Goal: Task Accomplishment & Management: Manage account settings

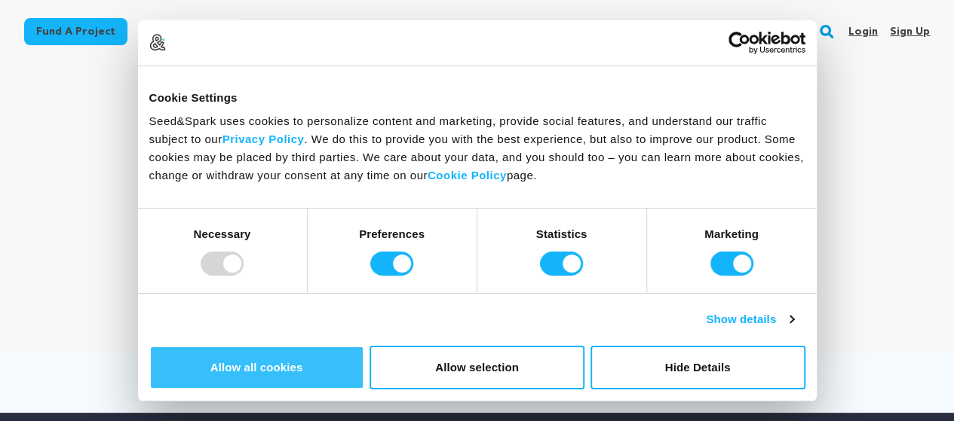
click at [364, 346] on button "Allow all cookies" at bounding box center [256, 368] width 215 height 44
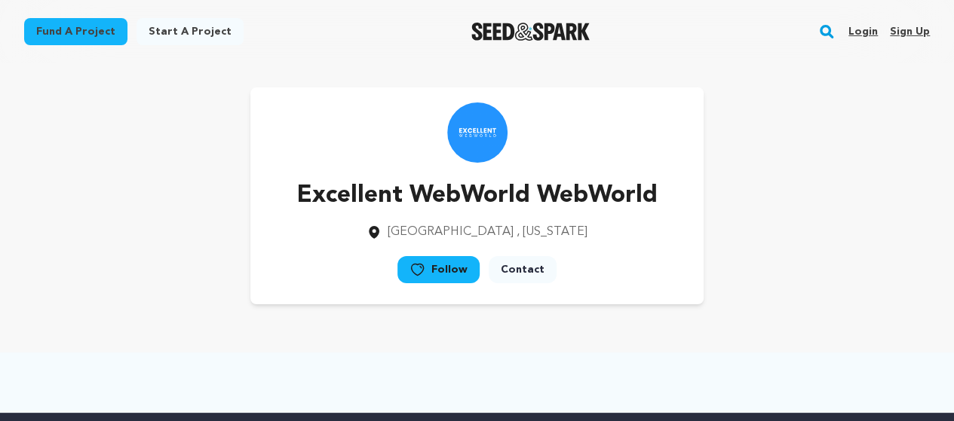
click at [899, 32] on link "Sign up" at bounding box center [910, 32] width 40 height 24
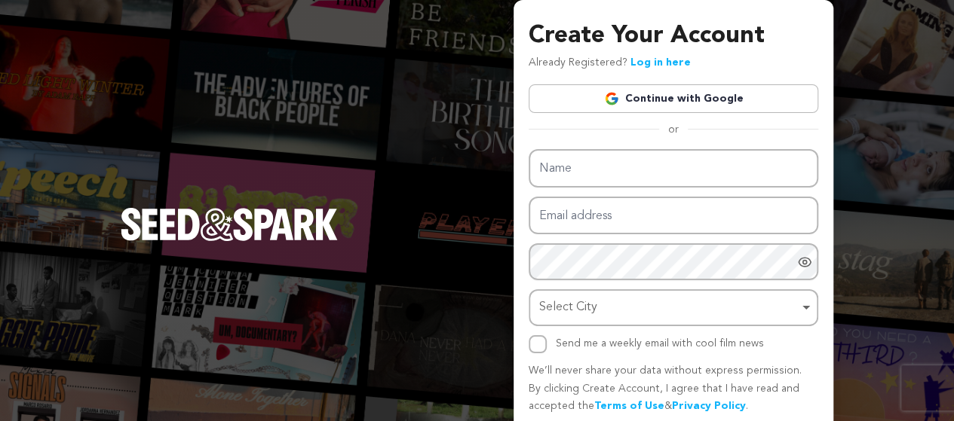
click at [692, 97] on link "Continue with Google" at bounding box center [672, 98] width 289 height 29
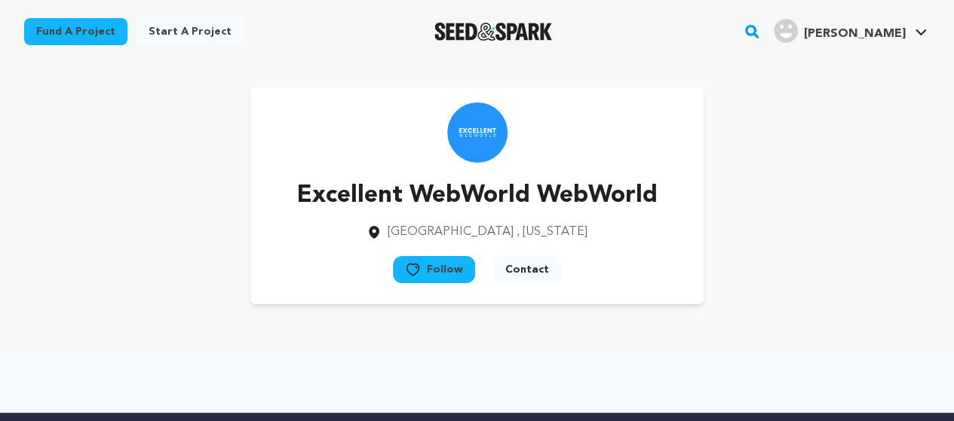
click at [901, 28] on span "Johnson E." at bounding box center [855, 34] width 102 height 12
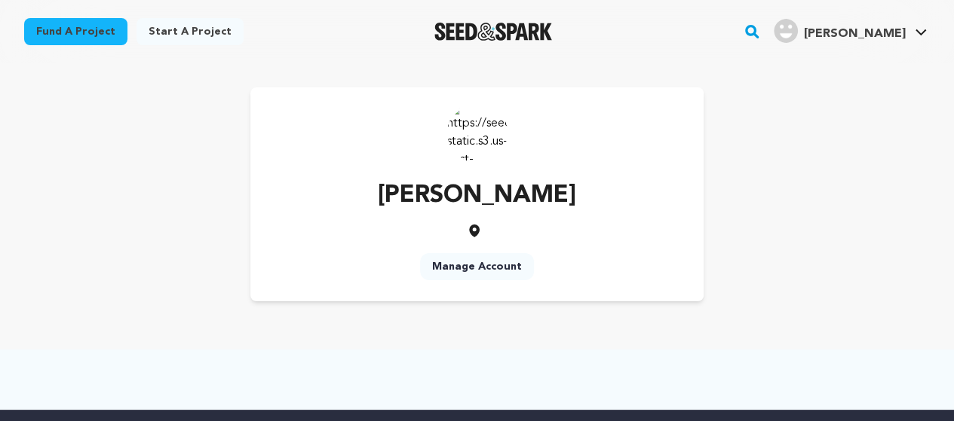
click at [855, 31] on span "[PERSON_NAME]" at bounding box center [855, 34] width 102 height 12
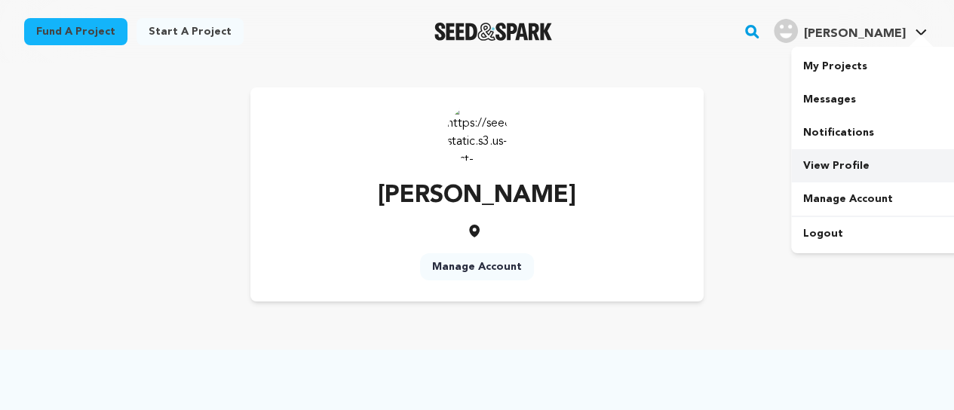
click at [819, 167] on link "View Profile" at bounding box center [875, 165] width 169 height 33
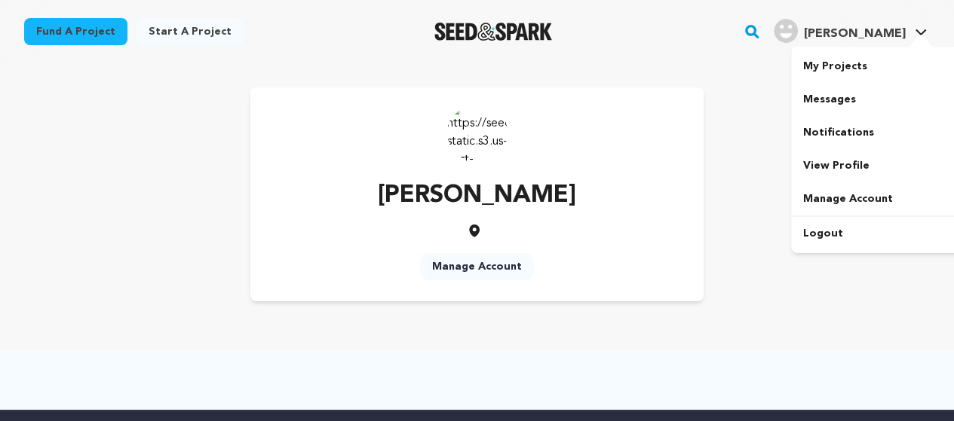
click at [883, 37] on span "[PERSON_NAME]" at bounding box center [855, 34] width 102 height 12
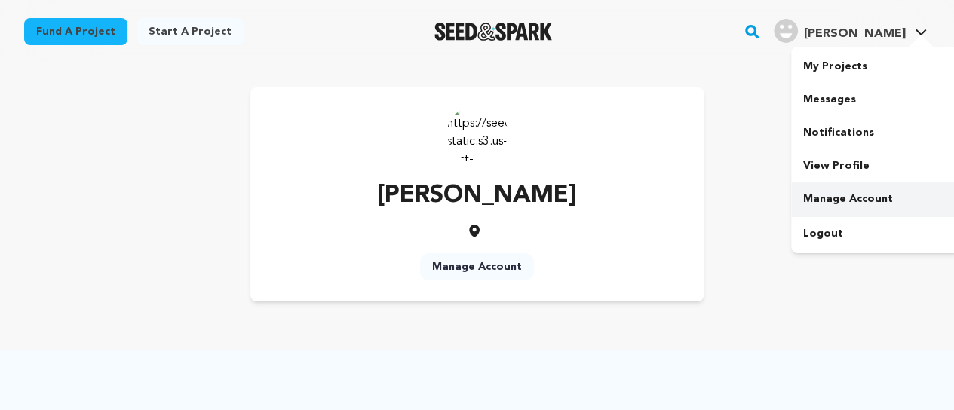
click at [818, 201] on link "Manage Account" at bounding box center [875, 198] width 169 height 33
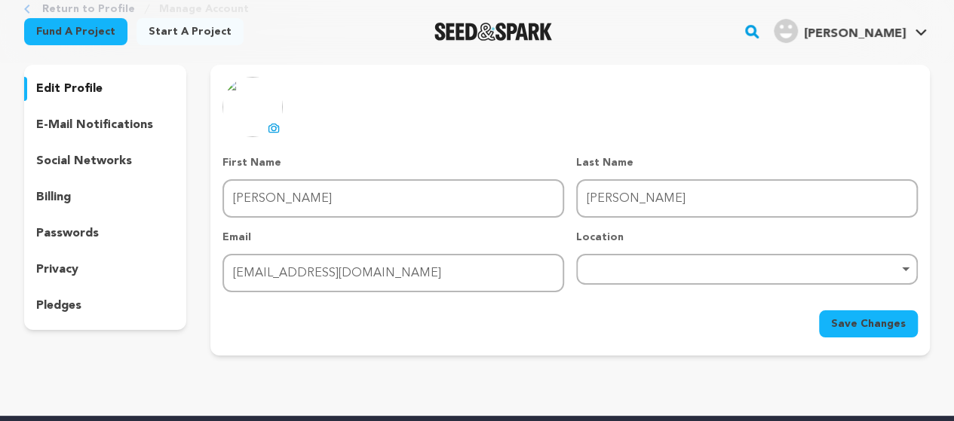
scroll to position [75, 0]
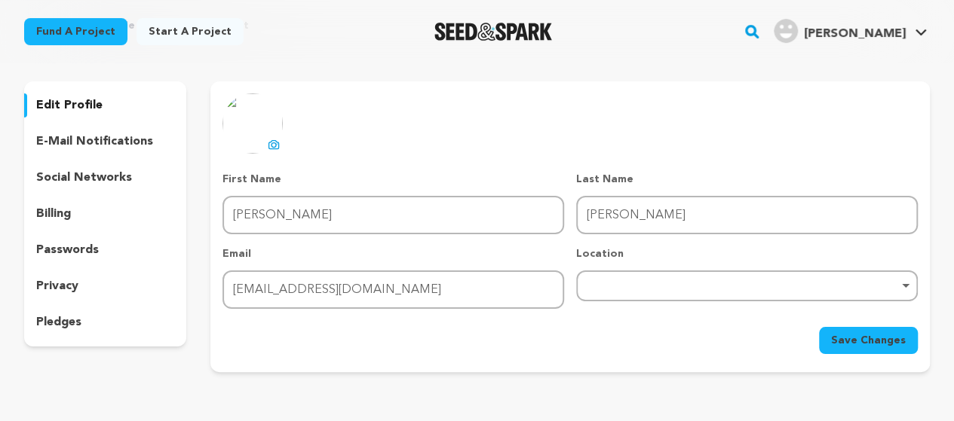
click at [77, 181] on p "social networks" at bounding box center [84, 178] width 96 height 18
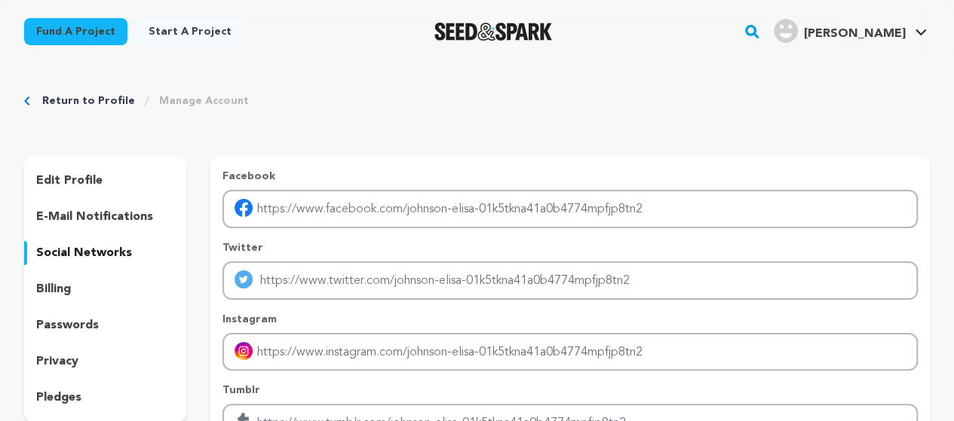
click at [193, 103] on link "Manage Account" at bounding box center [204, 100] width 90 height 15
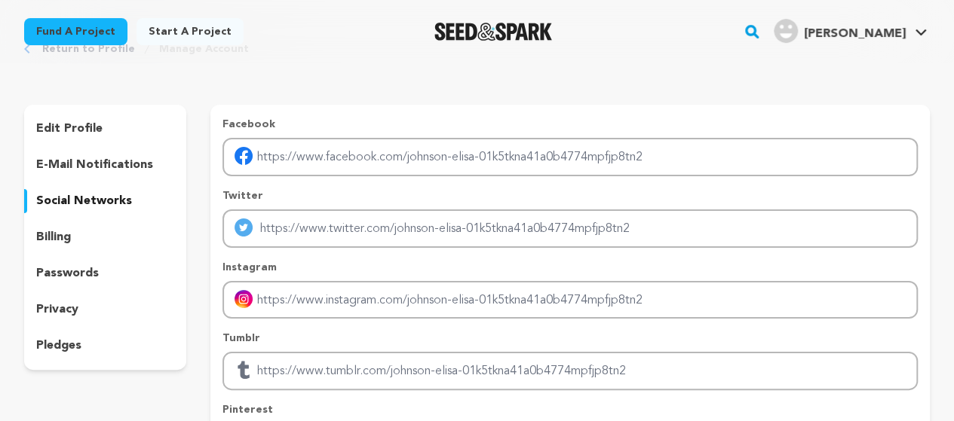
scroll to position [75, 0]
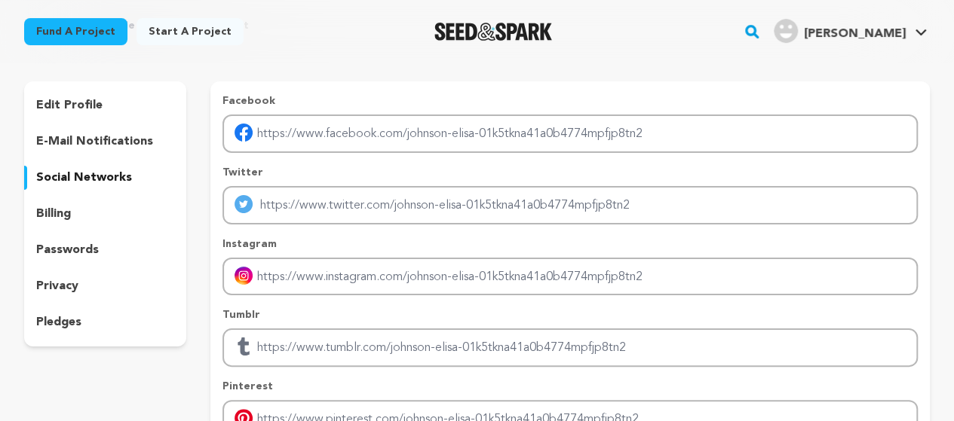
click at [84, 109] on p "edit profile" at bounding box center [69, 105] width 66 height 18
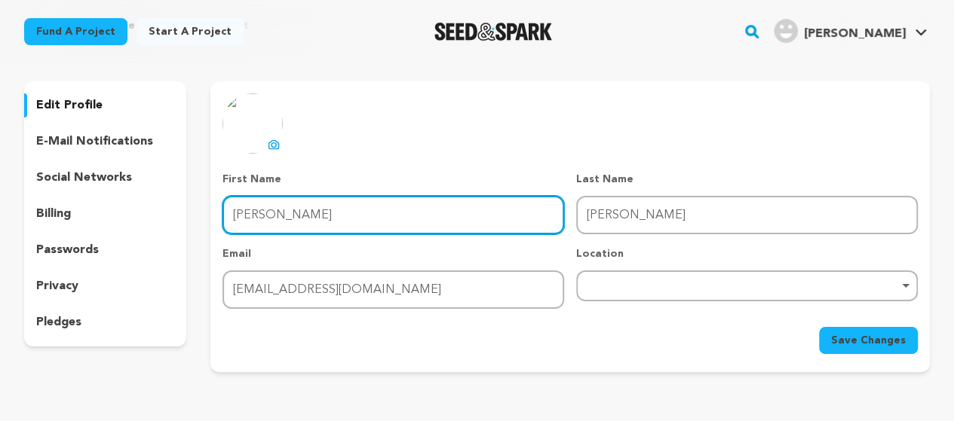
click at [451, 216] on input "Johnson" at bounding box center [392, 215] width 341 height 38
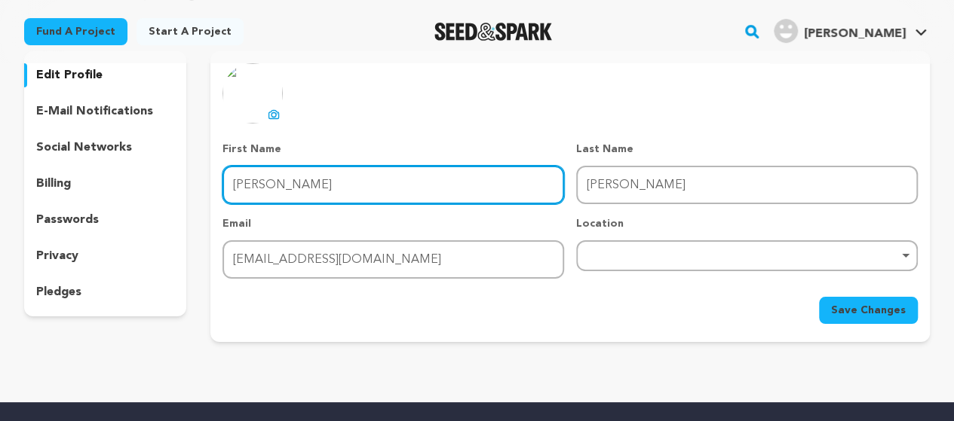
scroll to position [75, 0]
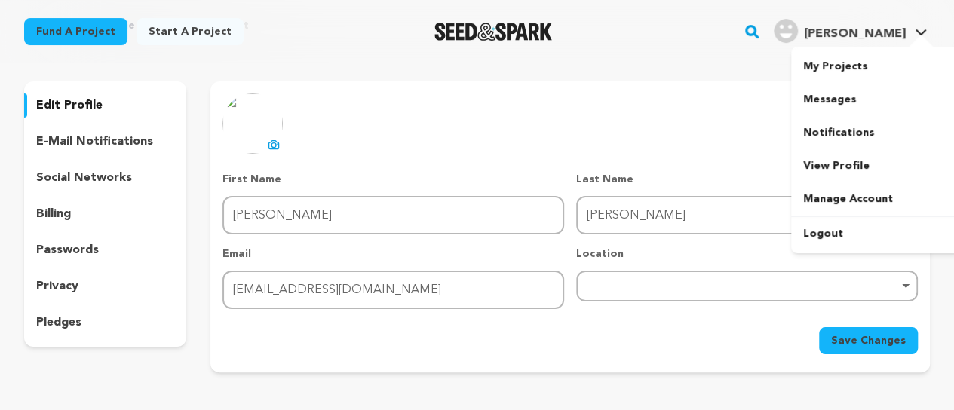
click at [849, 40] on span "[PERSON_NAME]" at bounding box center [855, 34] width 102 height 12
click at [850, 23] on div "[PERSON_NAME]" at bounding box center [839, 31] width 132 height 24
click at [836, 160] on link "View Profile" at bounding box center [875, 165] width 169 height 33
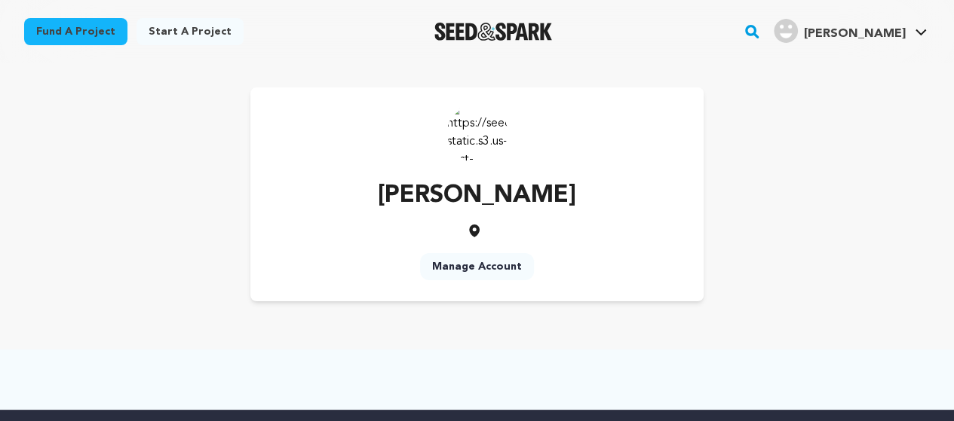
click at [464, 135] on img at bounding box center [477, 133] width 60 height 60
